Goal: Information Seeking & Learning: Learn about a topic

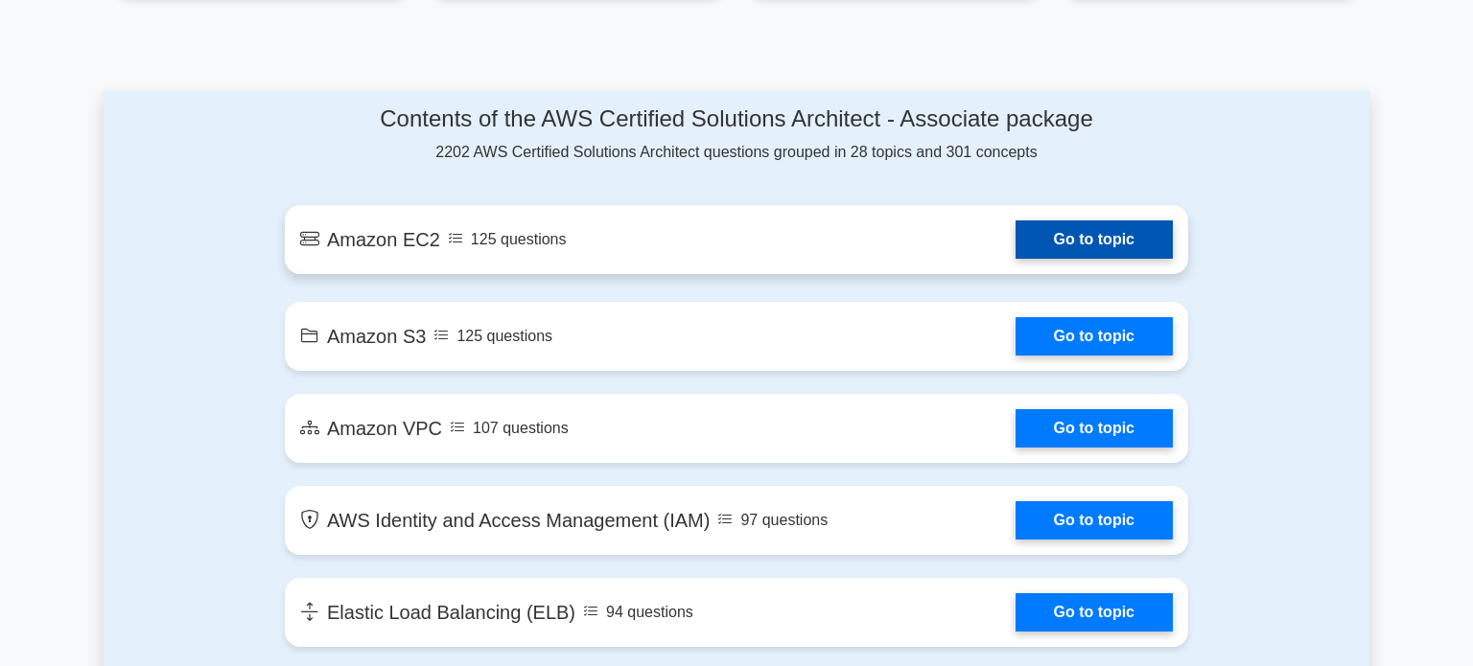
click at [1082, 232] on link "Go to topic" at bounding box center [1093, 240] width 157 height 38
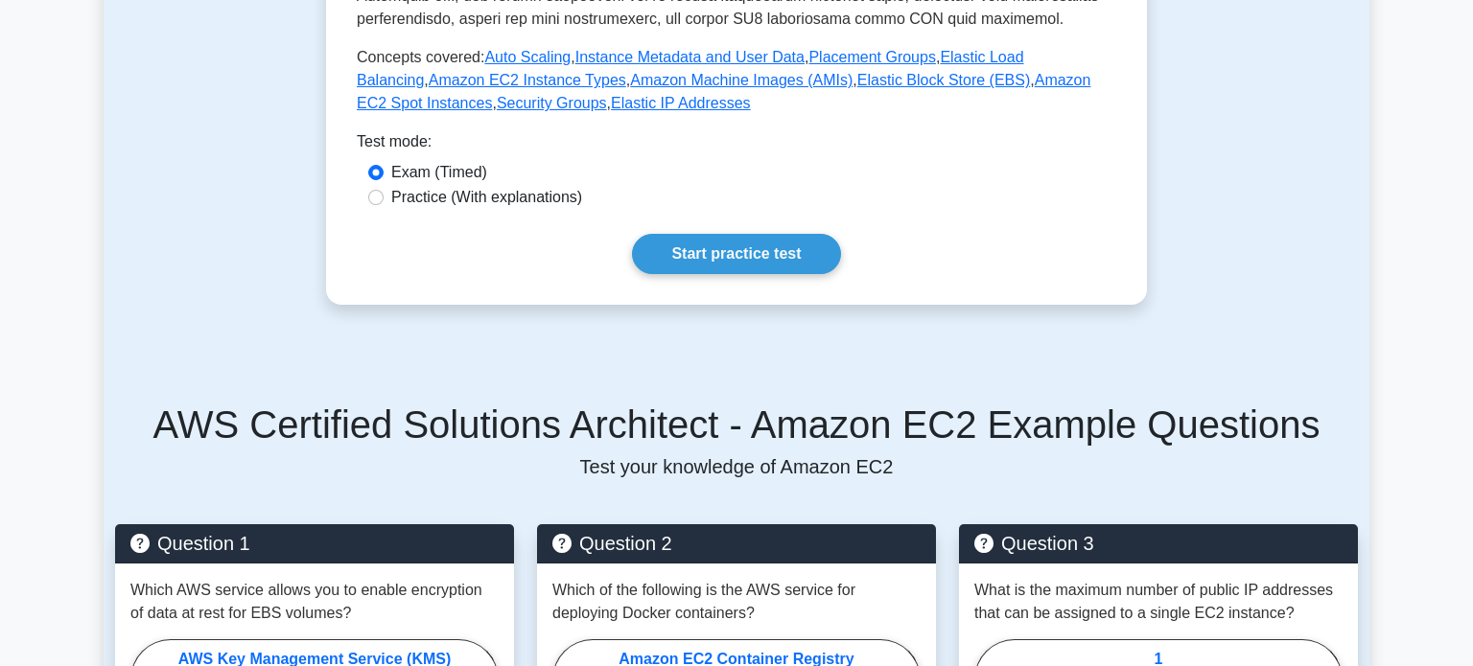
scroll to position [761, 0]
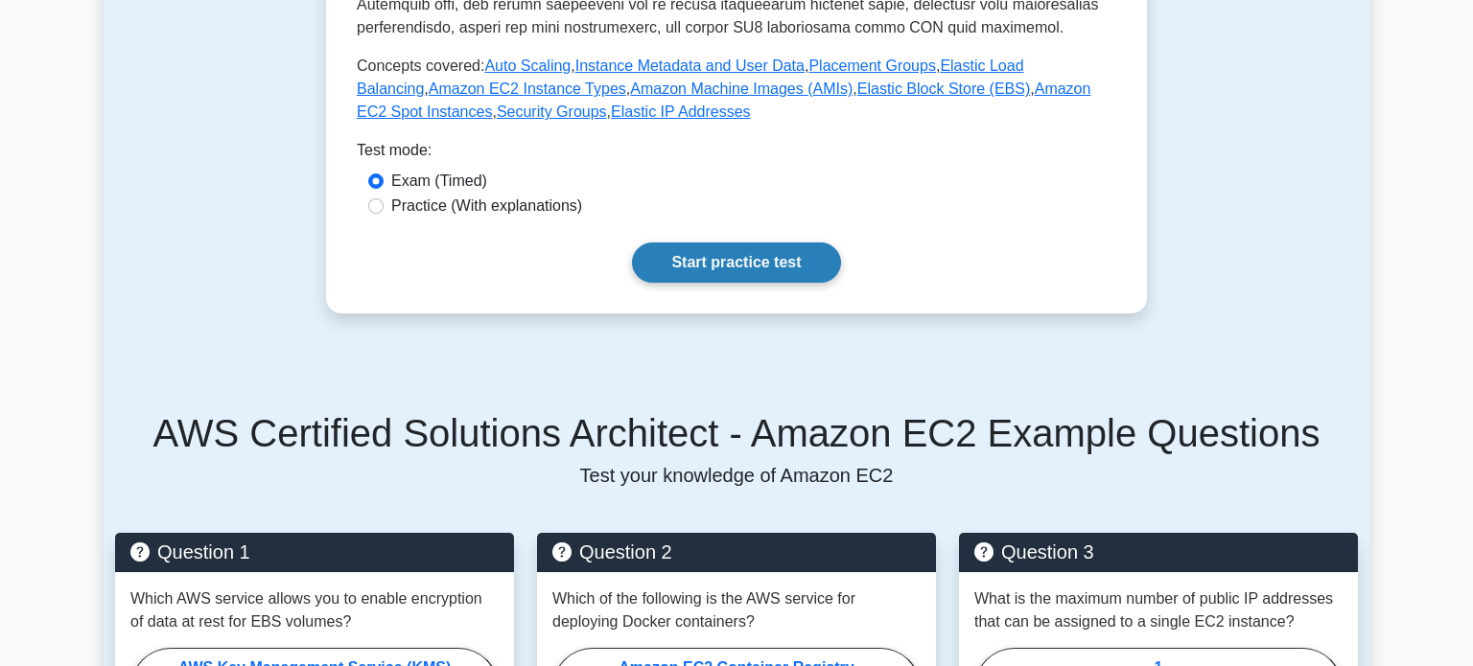
click at [738, 265] on link "Start practice test" at bounding box center [736, 263] width 208 height 40
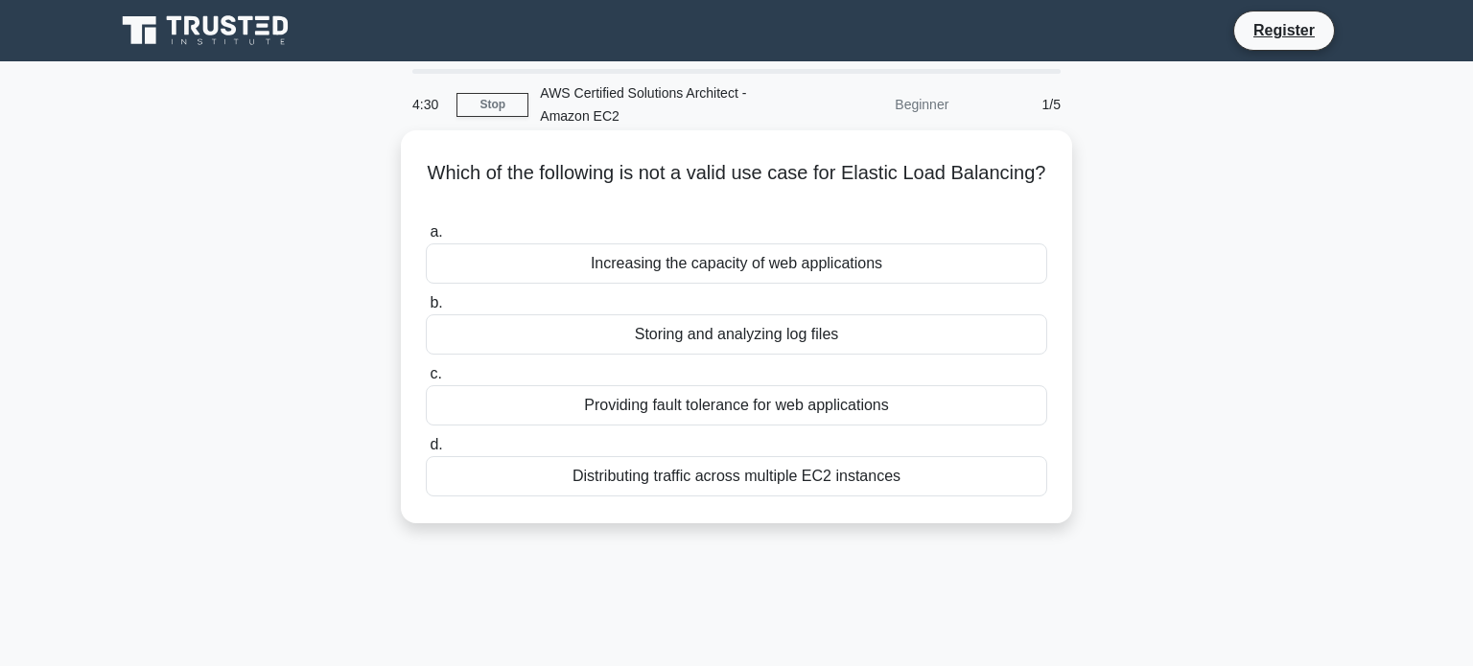
click at [761, 477] on div "Distributing traffic across multiple EC2 instances" at bounding box center [736, 476] width 621 height 40
click at [426, 452] on input "d. Distributing traffic across multiple EC2 instances" at bounding box center [426, 445] width 0 height 12
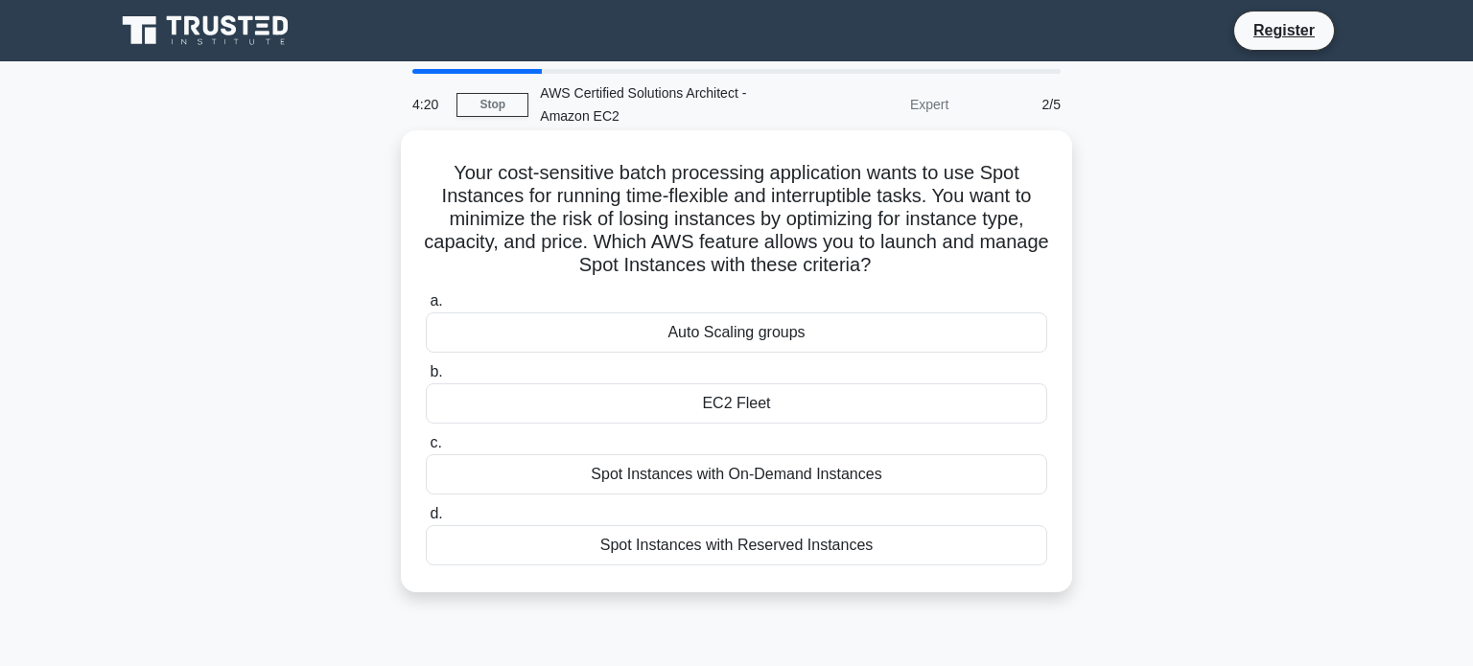
drag, startPoint x: 455, startPoint y: 172, endPoint x: 892, endPoint y: 558, distance: 582.8
click at [892, 558] on div "Your cost-sensitive batch processing application wants to use Spot Instances fo…" at bounding box center [736, 361] width 656 height 447
click at [682, 339] on div "Auto Scaling groups" at bounding box center [736, 333] width 621 height 40
click at [426, 308] on input "a. Auto Scaling groups" at bounding box center [426, 301] width 0 height 12
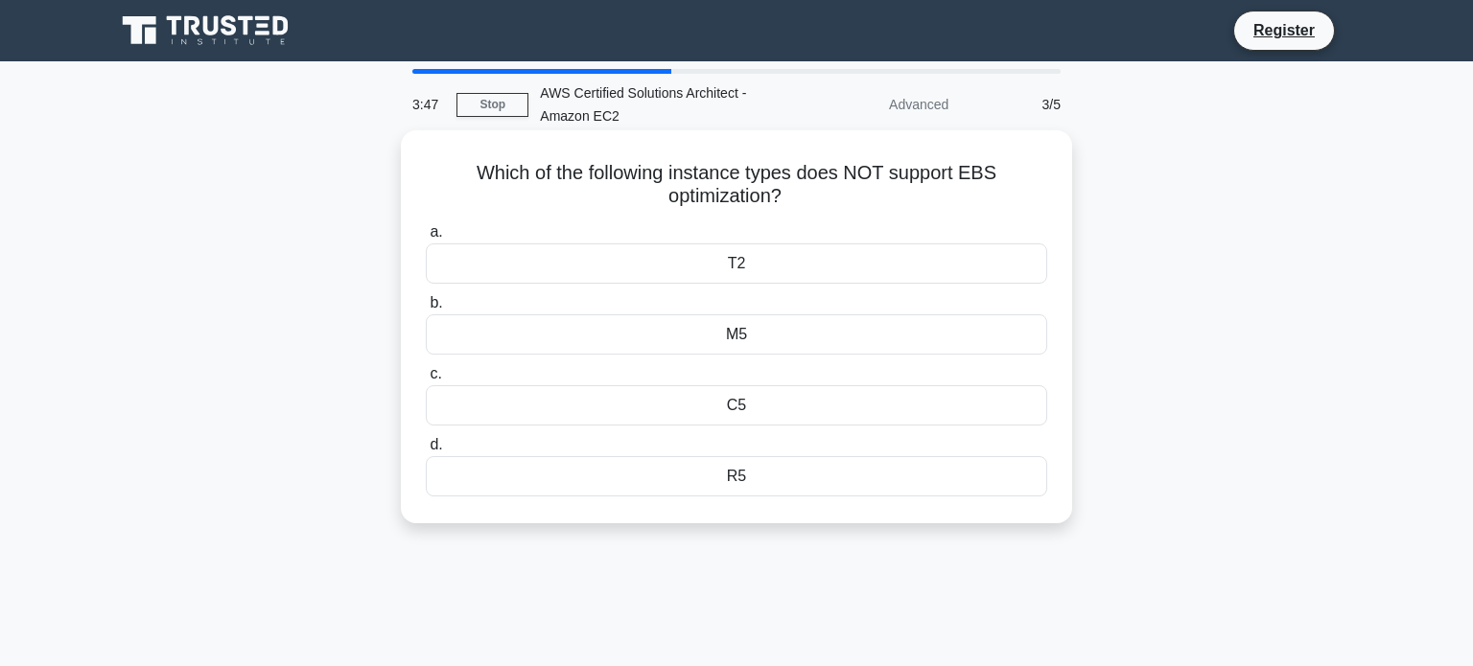
drag, startPoint x: 485, startPoint y: 175, endPoint x: 758, endPoint y: 485, distance: 413.1
click at [758, 485] on div "Which of the following instance types does NOT support EBS optimization? .spinn…" at bounding box center [736, 327] width 656 height 378
copy div "Which of the following instance types does NOT support EBS optimization? .spinn…"
click at [707, 267] on div "T2" at bounding box center [736, 264] width 621 height 40
click at [426, 239] on input "a. T2" at bounding box center [426, 232] width 0 height 12
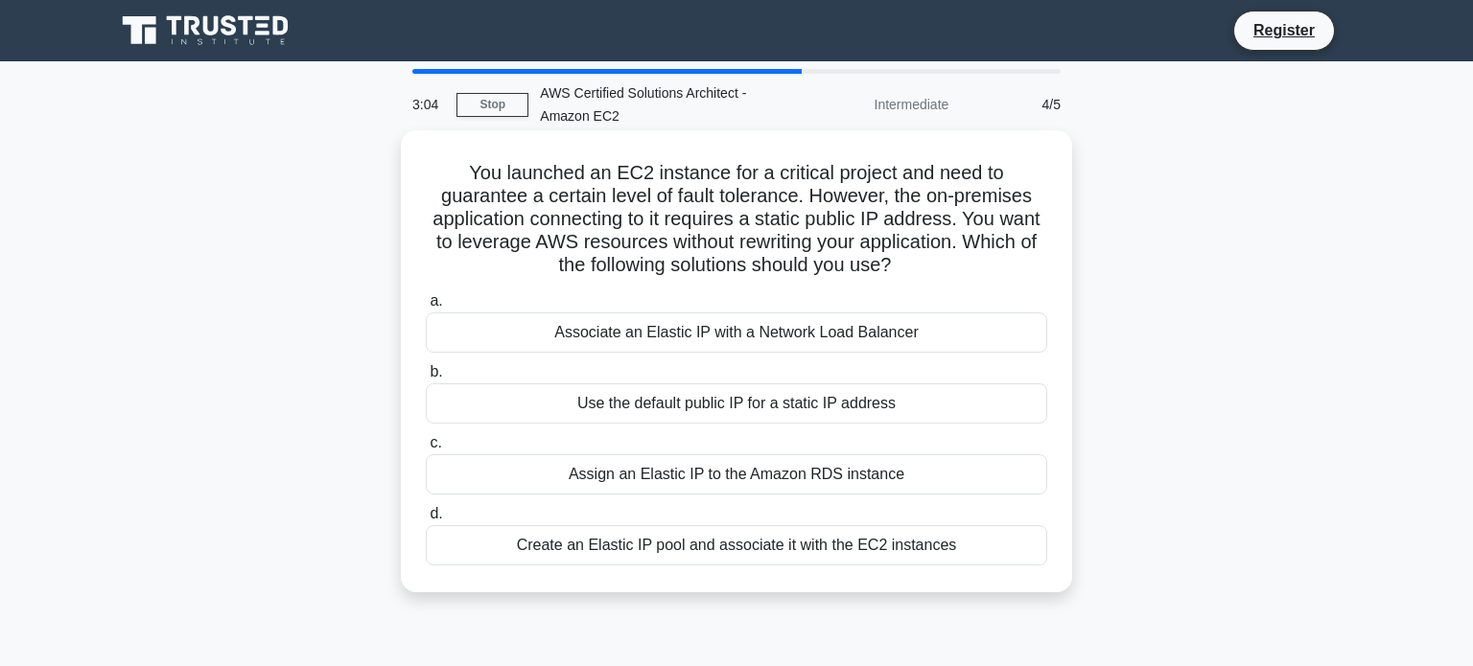
drag, startPoint x: 427, startPoint y: 177, endPoint x: 989, endPoint y: 566, distance: 683.0
click at [989, 566] on div "You launched an EC2 instance for a critical project and need to guarantee a cer…" at bounding box center [736, 361] width 656 height 447
copy div "You launched an EC2 instance for a critical project and need to guarantee a cer…"
click at [661, 337] on div "Associate an Elastic IP with a Network Load Balancer" at bounding box center [736, 333] width 621 height 40
click at [426, 308] on input "a. Associate an Elastic IP with a Network Load Balancer" at bounding box center [426, 301] width 0 height 12
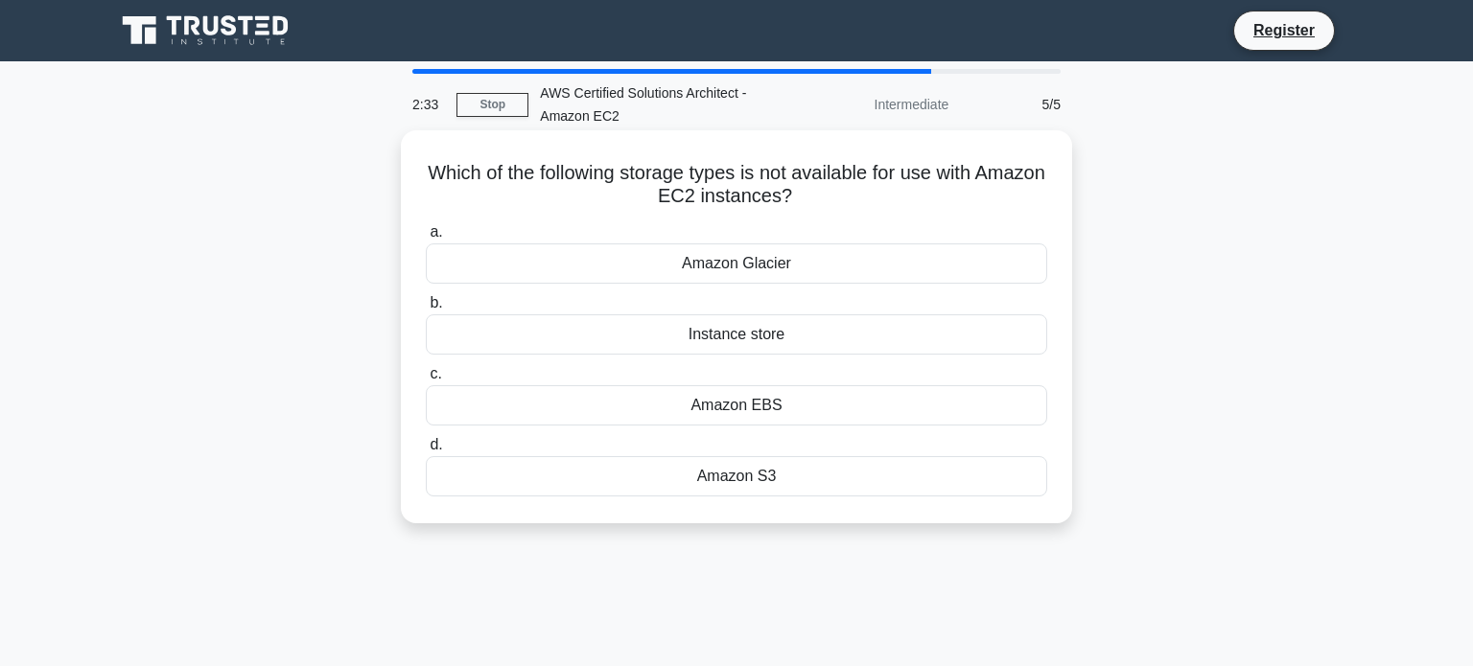
drag, startPoint x: 431, startPoint y: 164, endPoint x: 865, endPoint y: 481, distance: 538.0
click at [865, 481] on div "Which of the following storage types is not available for use with Amazon EC2 i…" at bounding box center [736, 327] width 656 height 378
copy div "Which of the following storage types is not available for use with Amazon EC2 i…"
click at [663, 262] on div "Amazon Glacier" at bounding box center [736, 264] width 621 height 40
click at [426, 239] on input "a. Amazon Glacier" at bounding box center [426, 232] width 0 height 12
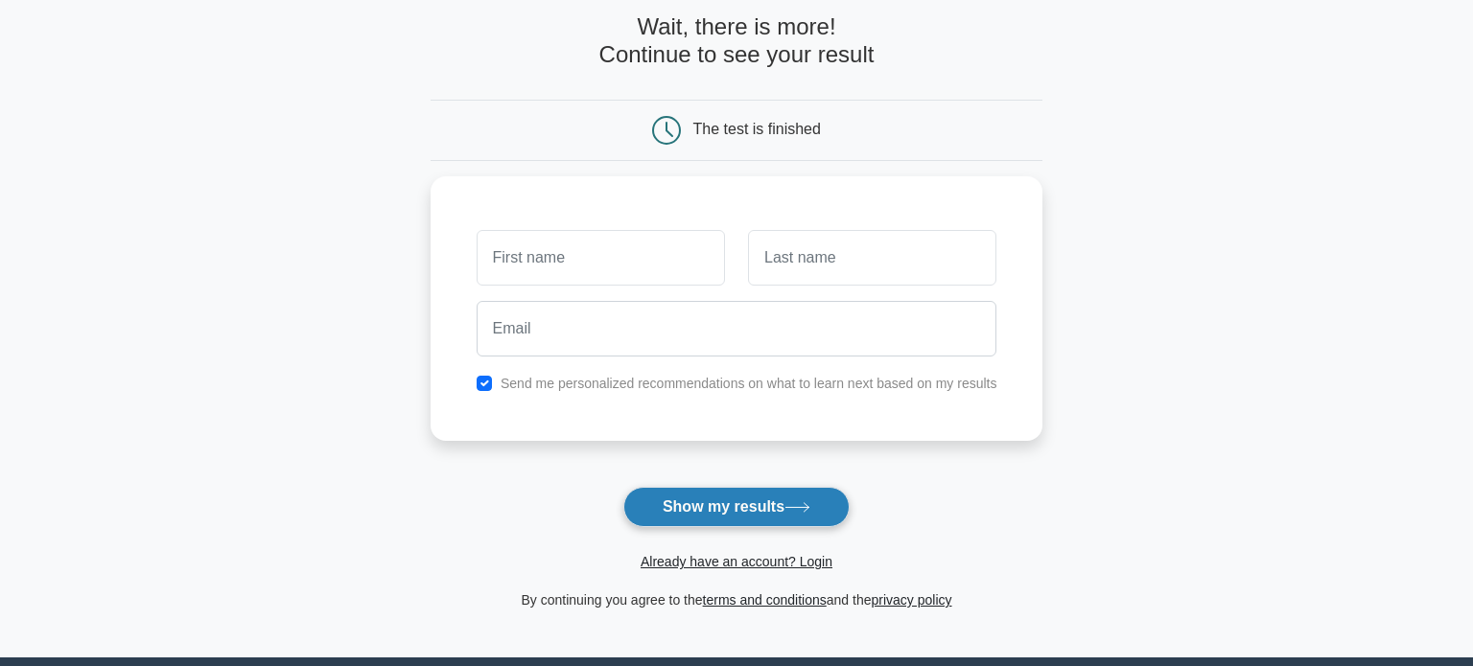
scroll to position [95, 0]
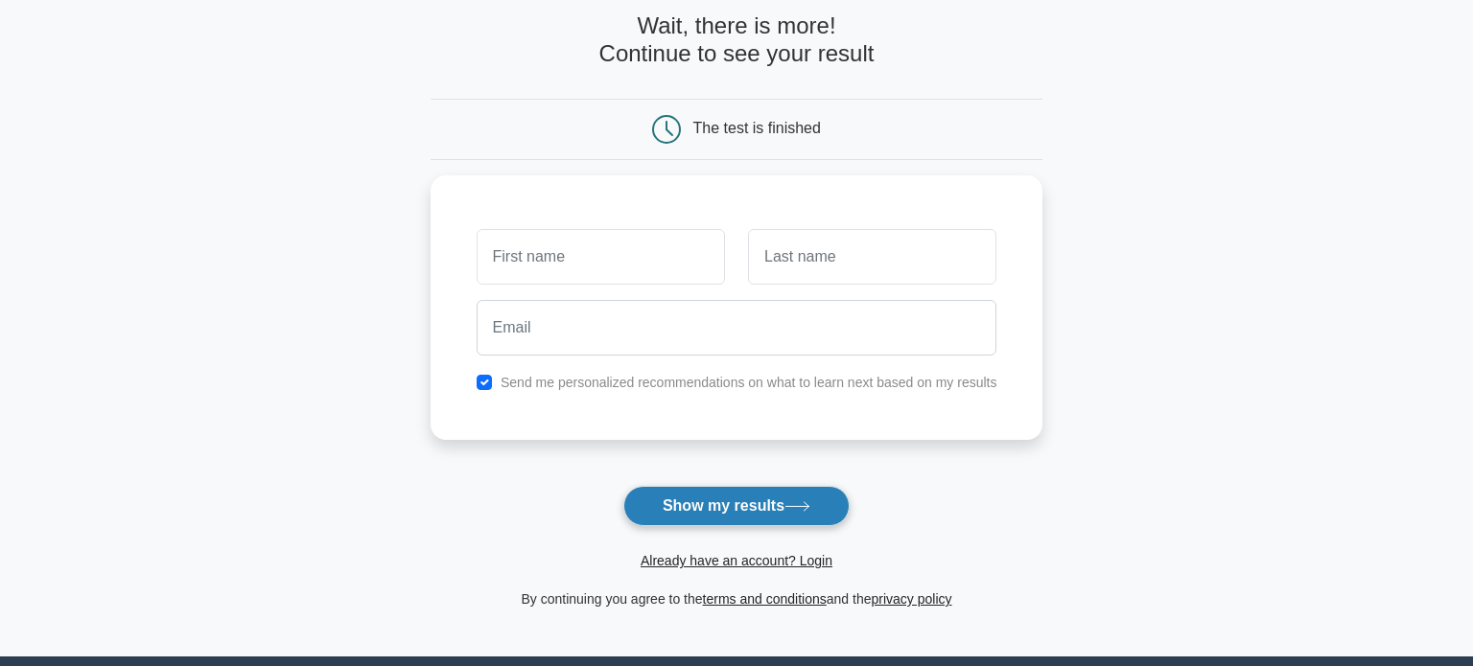
click at [775, 503] on button "Show my results" at bounding box center [736, 506] width 226 height 40
click at [1090, 258] on main "Wait, there is more! Continue to see your result The test is finished and the" at bounding box center [736, 311] width 1473 height 690
click at [485, 379] on input "checkbox" at bounding box center [484, 377] width 15 height 15
checkbox input "false"
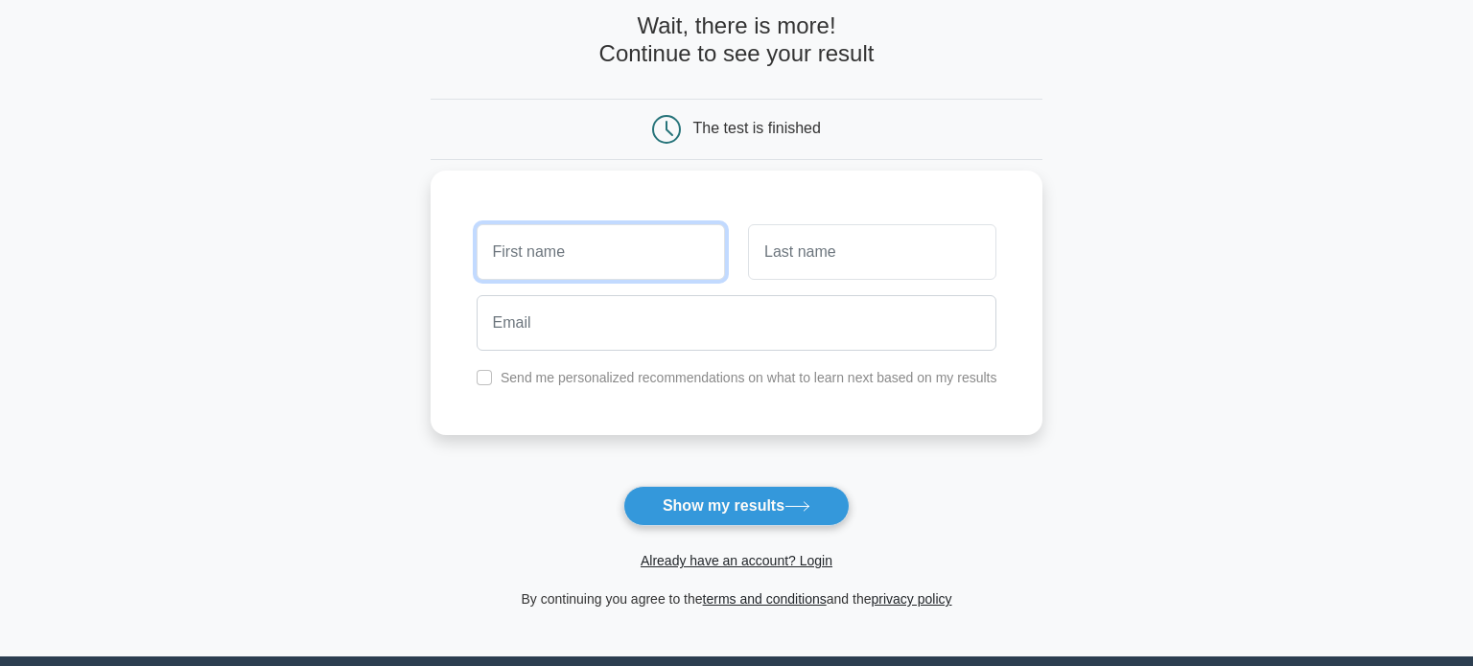
click at [562, 256] on input "text" at bounding box center [601, 252] width 248 height 56
type input "Abhishek"
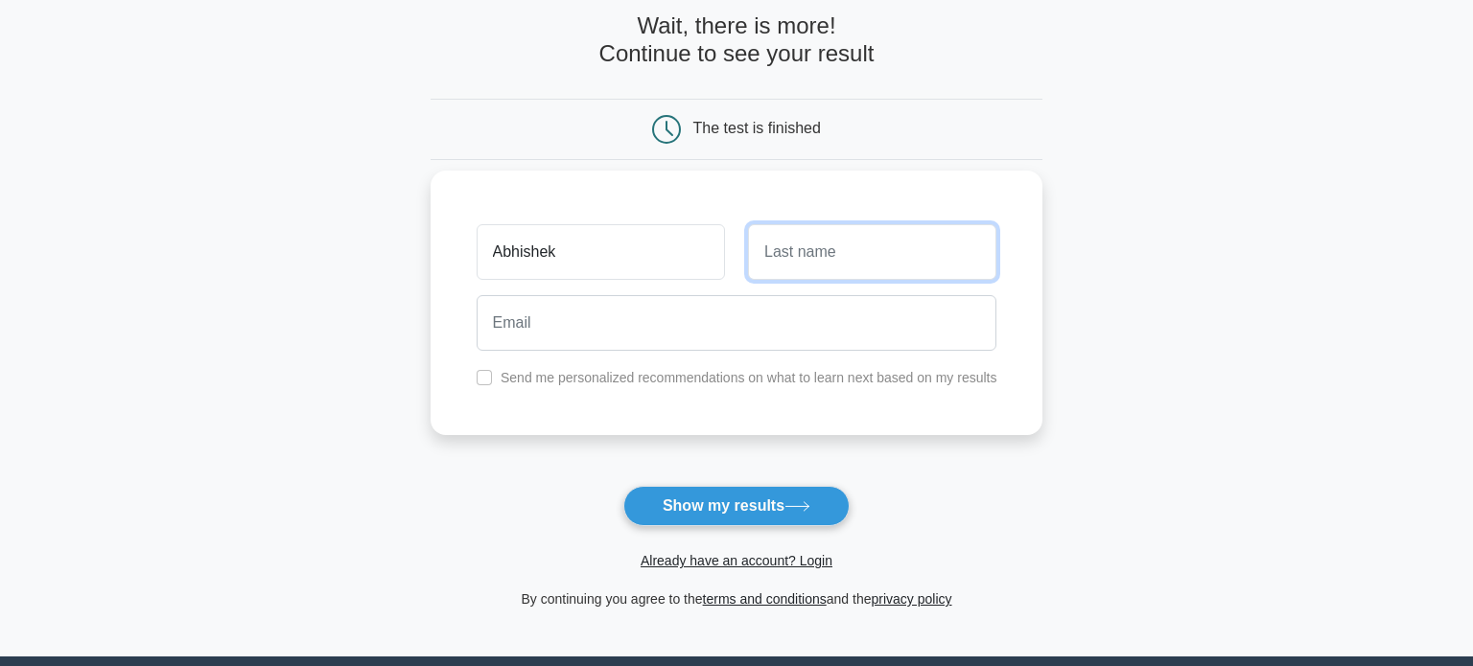
click at [821, 258] on input "text" at bounding box center [872, 252] width 248 height 56
type input "Thakur"
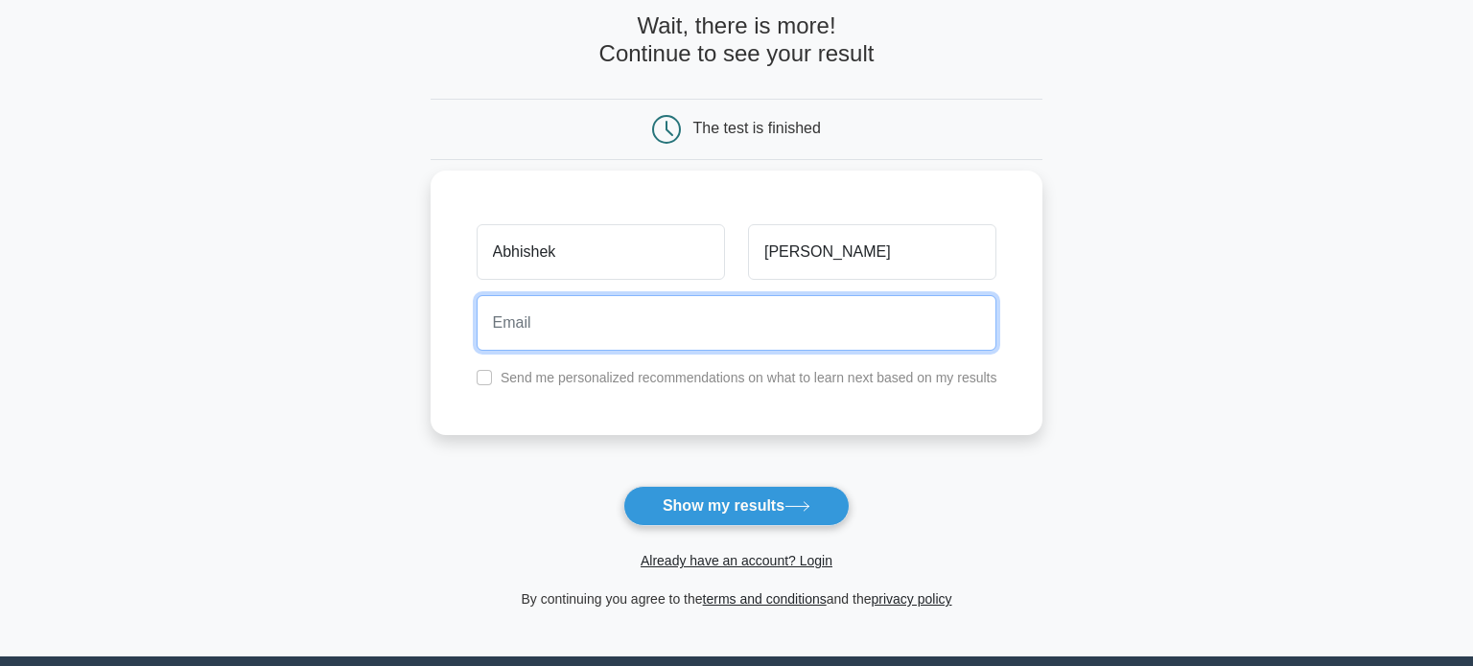
click at [674, 306] on input "email" at bounding box center [737, 323] width 521 height 56
type input "abhi.thakur1986@gmail.com"
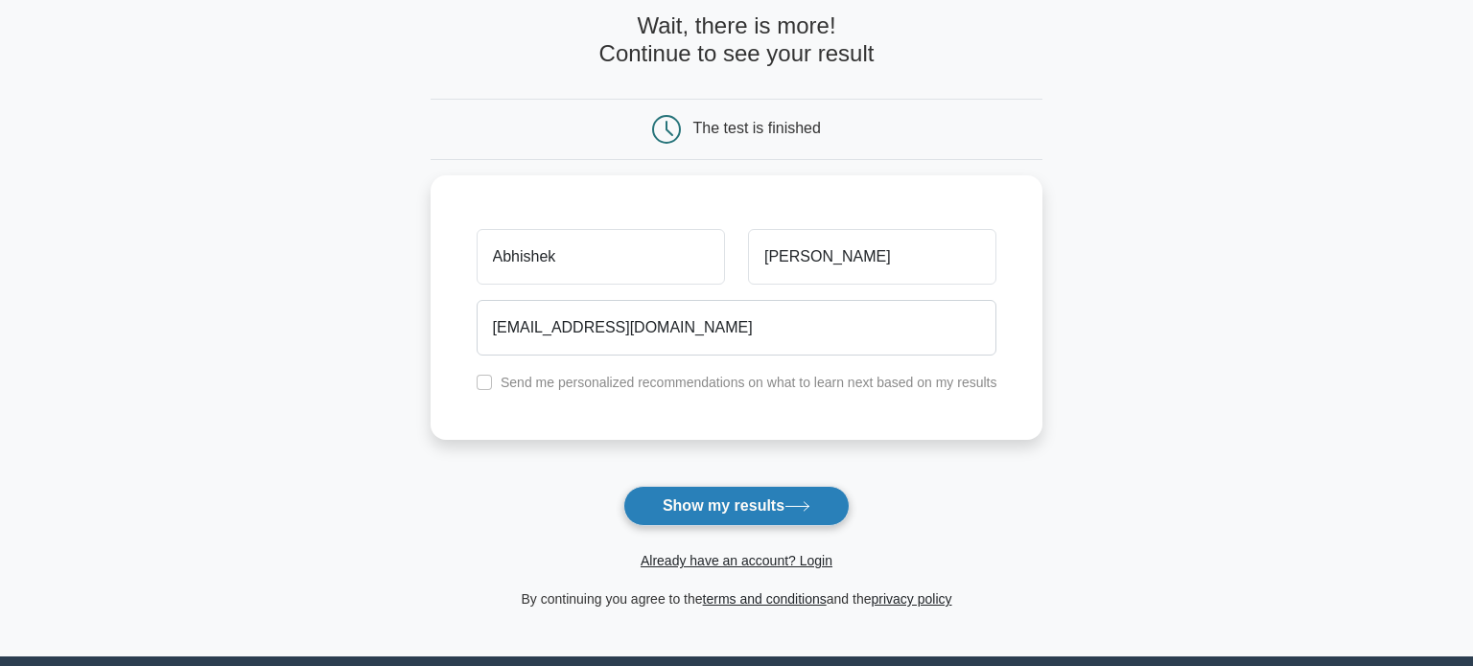
click at [790, 517] on button "Show my results" at bounding box center [736, 506] width 226 height 40
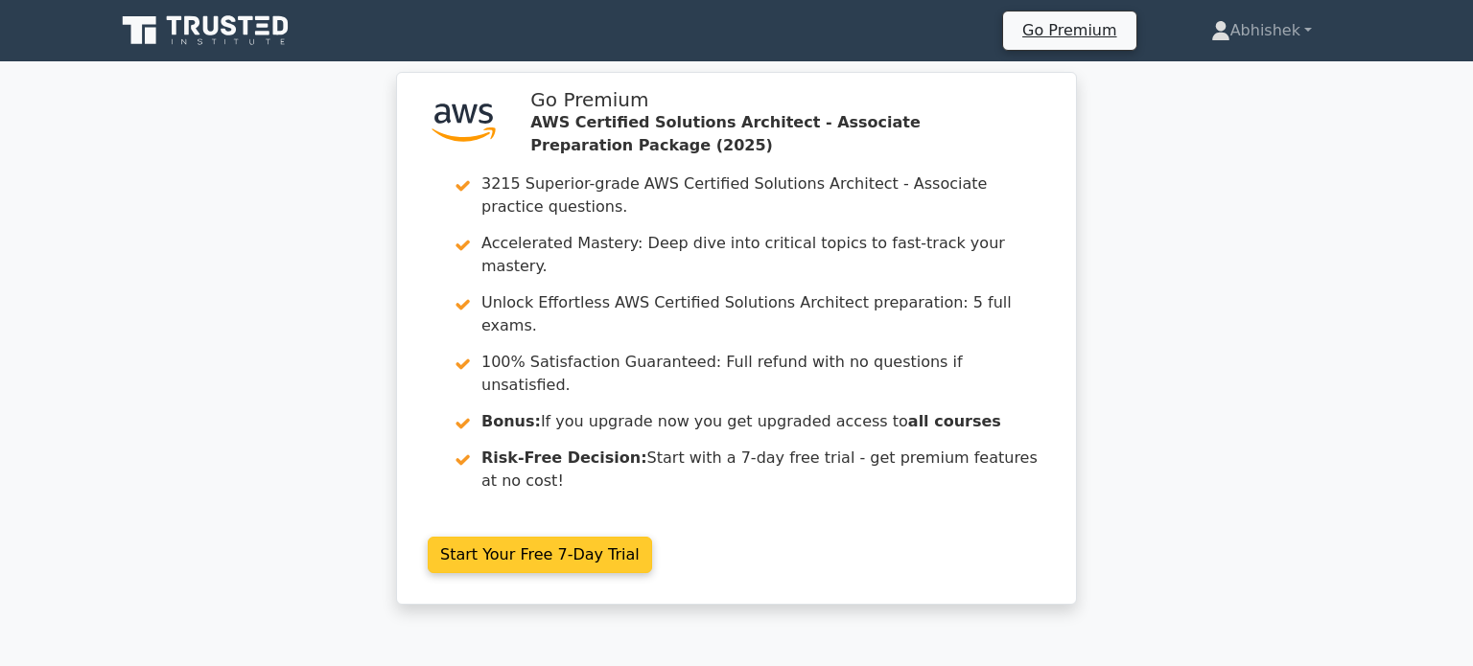
click at [523, 537] on link "Start Your Free 7-Day Trial" at bounding box center [540, 555] width 224 height 36
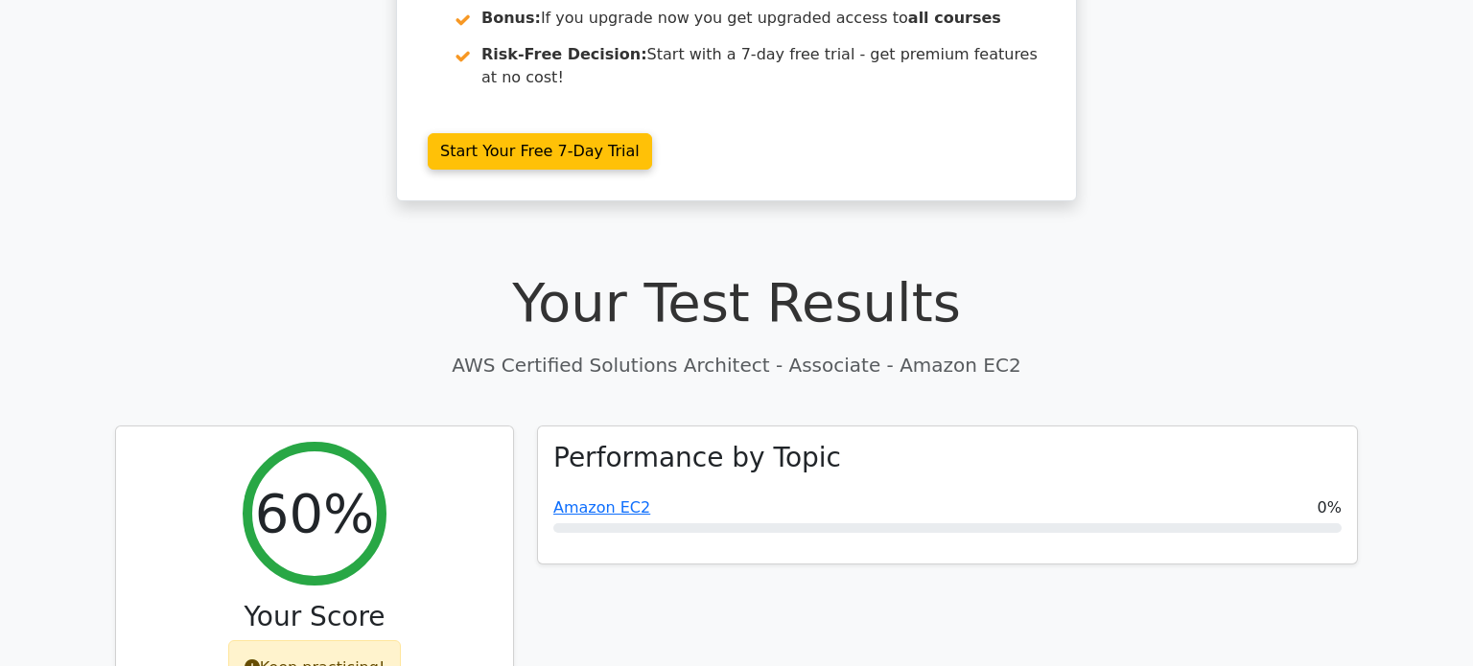
scroll to position [410, 0]
